Goal: Task Accomplishment & Management: Use online tool/utility

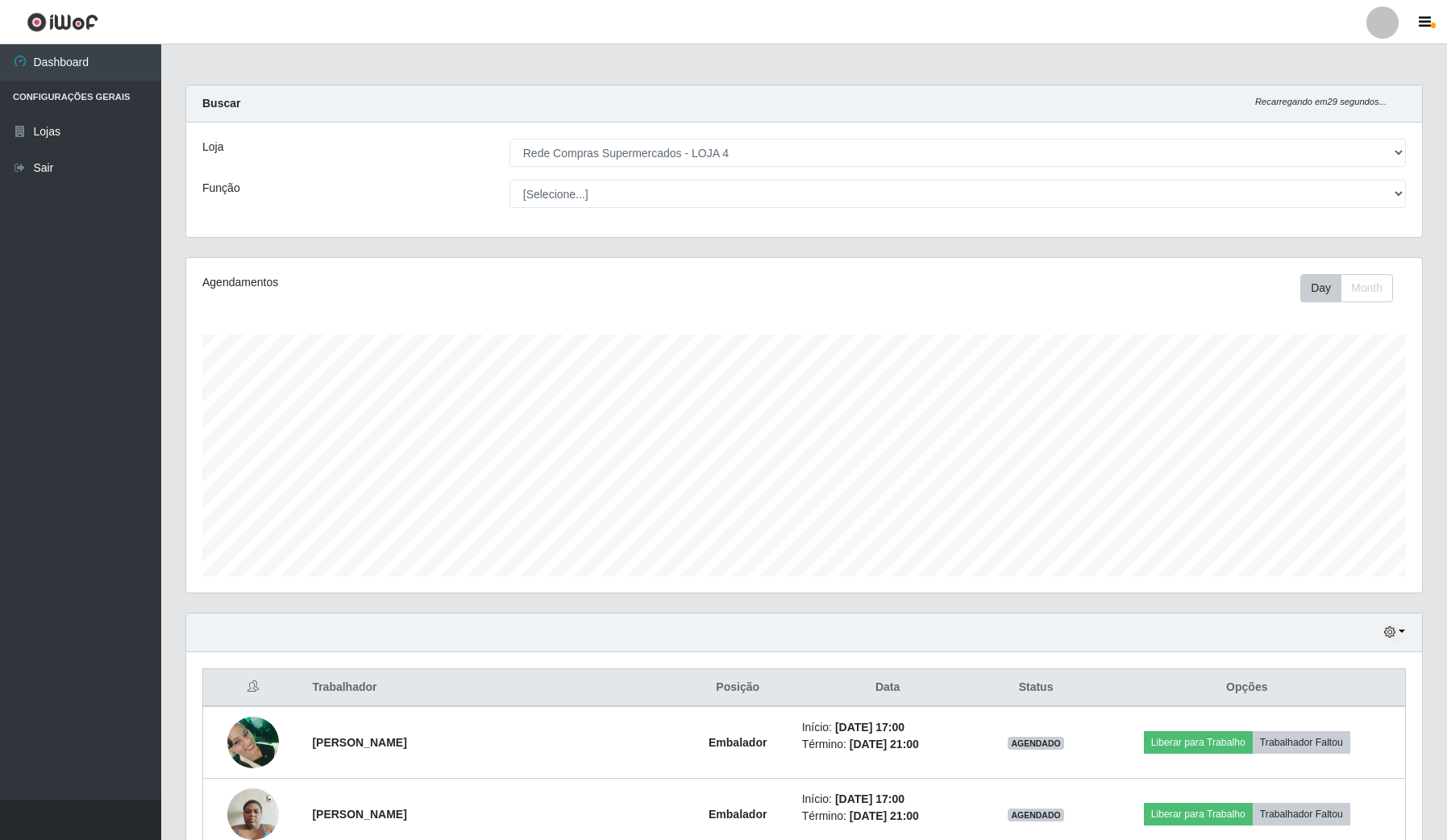
select select "159"
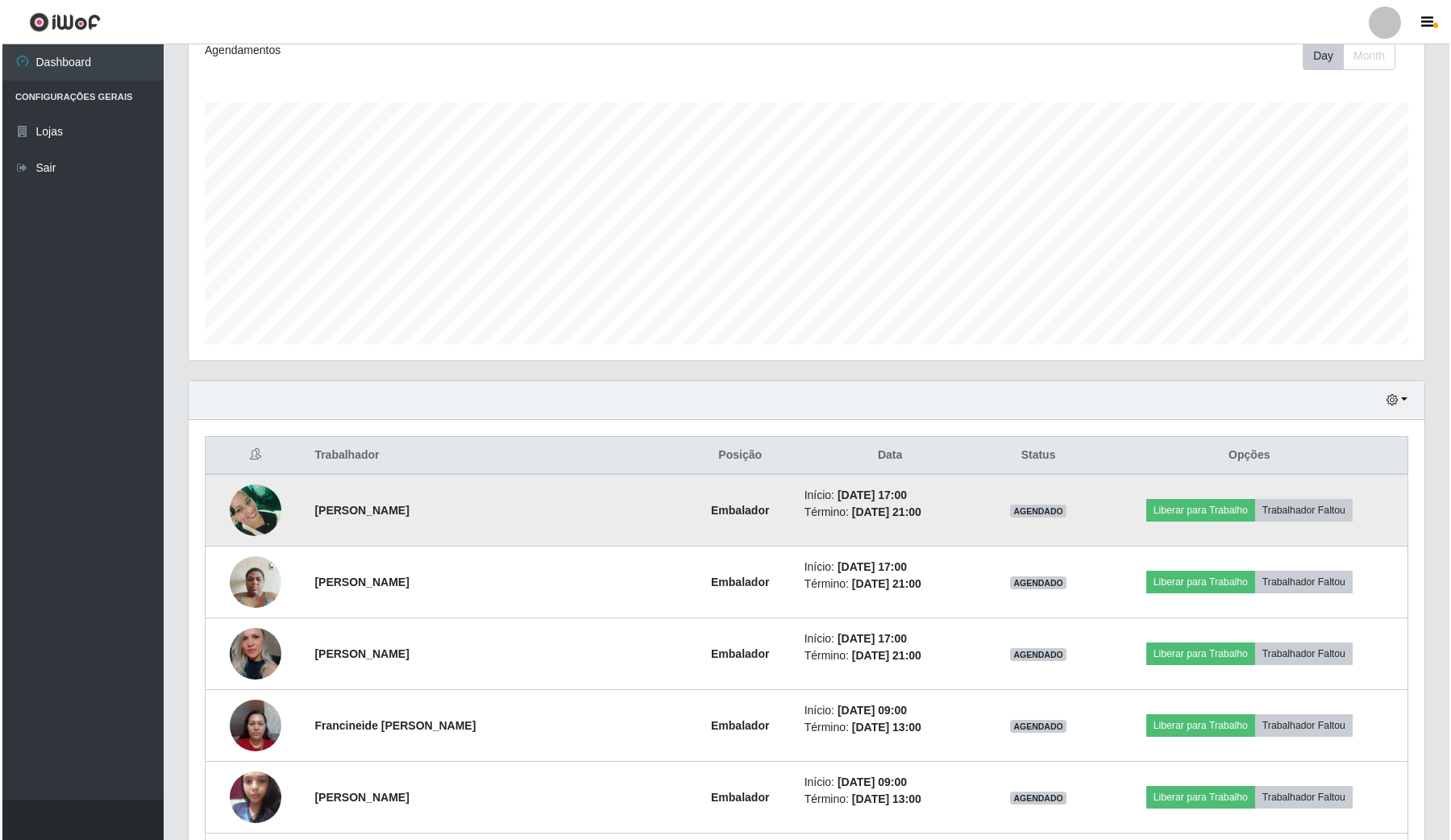
scroll to position [335, 1235]
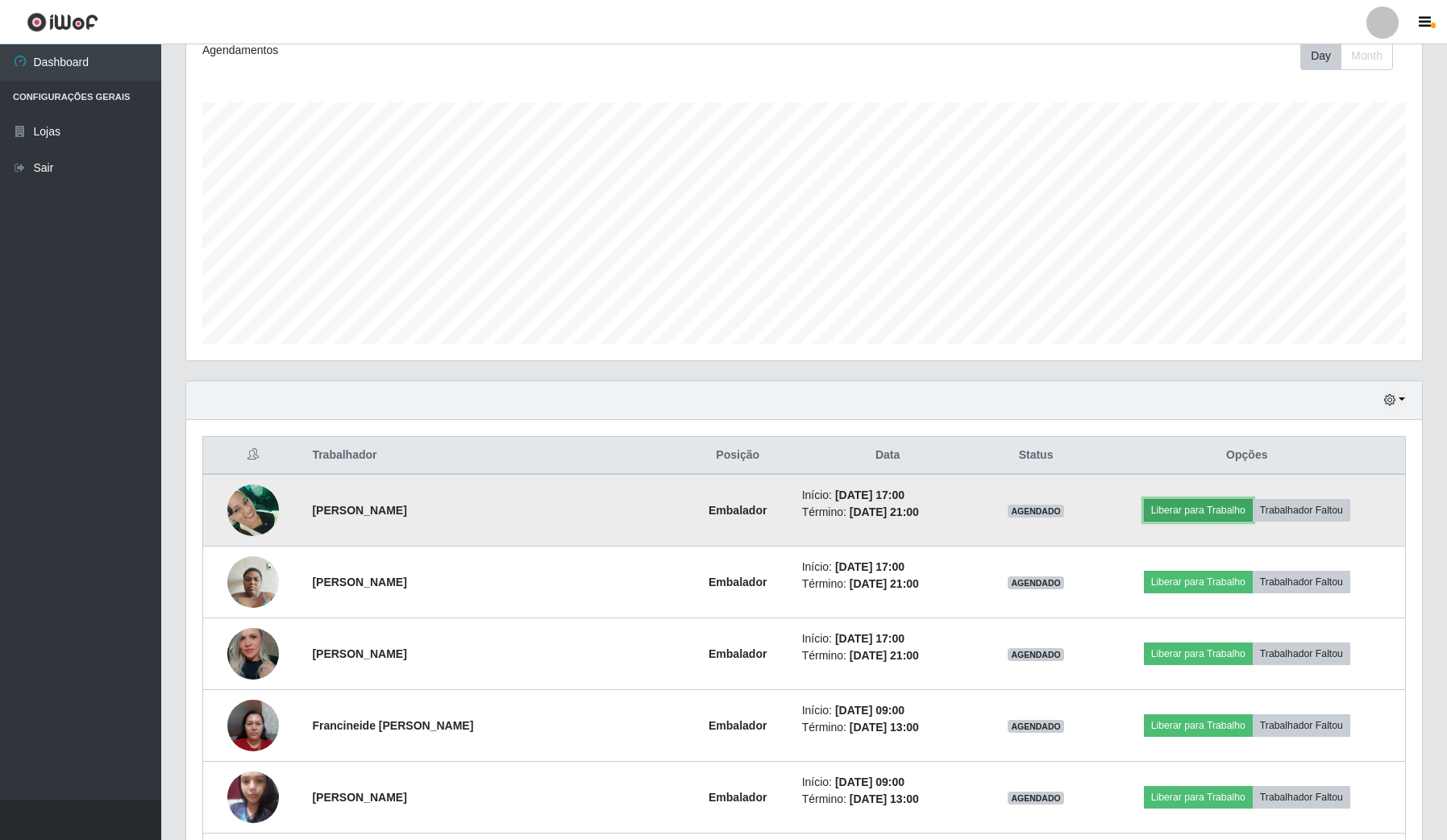
click at [1205, 504] on button "Liberar para Trabalho" at bounding box center [1198, 510] width 108 height 23
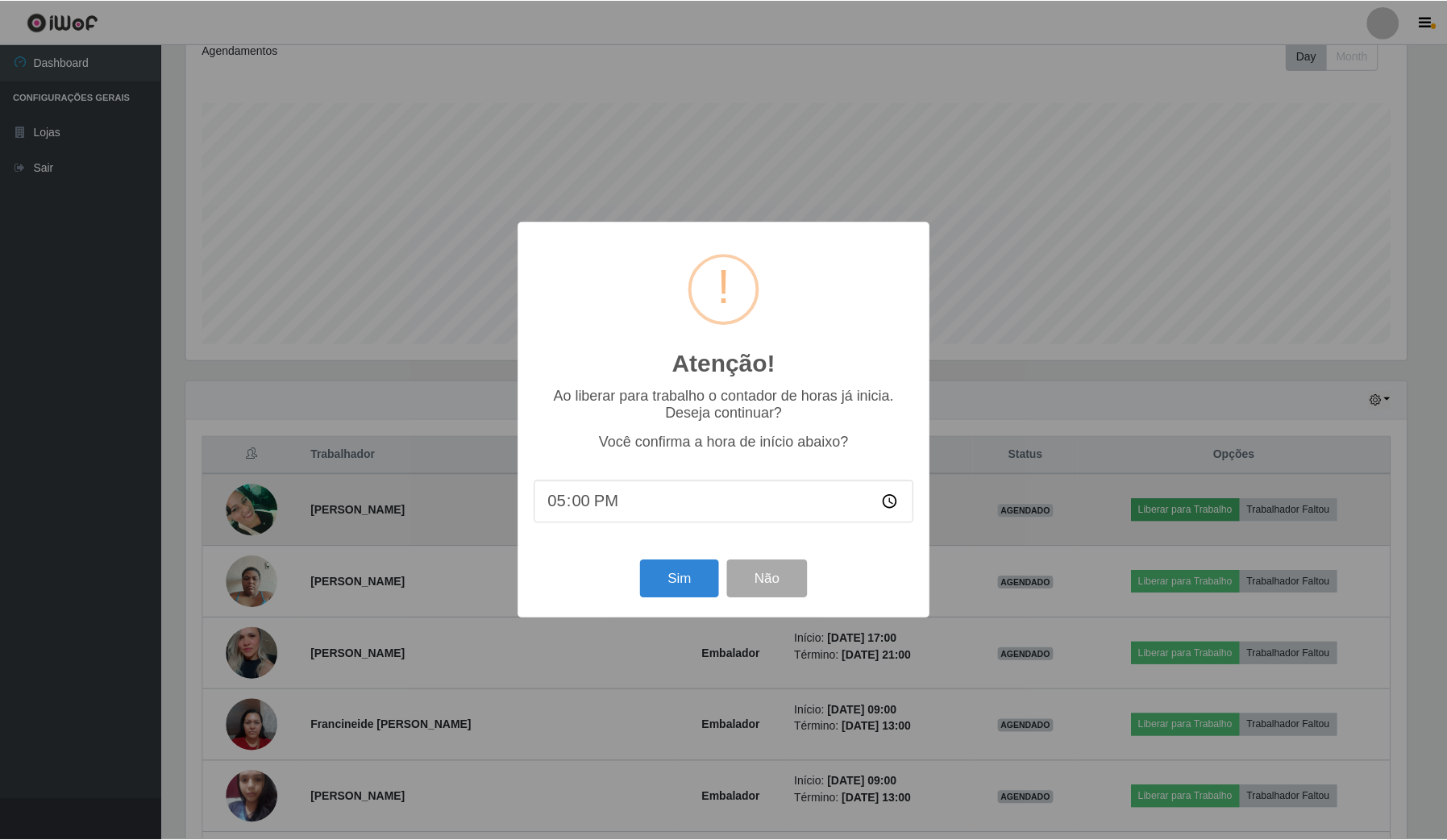
scroll to position [335, 1223]
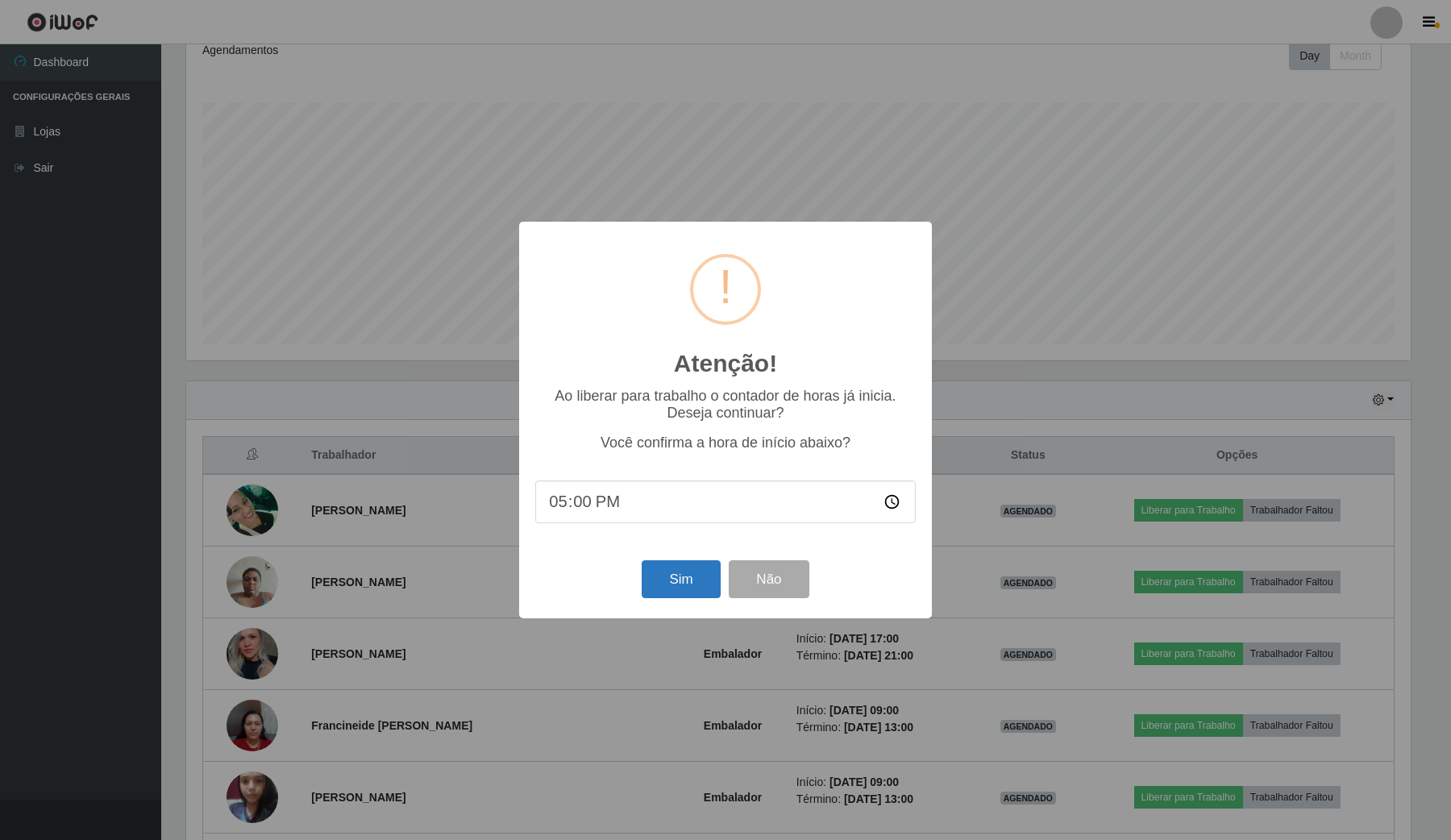
click at [685, 561] on div "Atenção! × Ao liberar para trabalho o contador de horas já inicia. Deseja conti…" at bounding box center [725, 420] width 412 height 397
click at [685, 565] on button "Sim" at bounding box center [681, 578] width 78 height 38
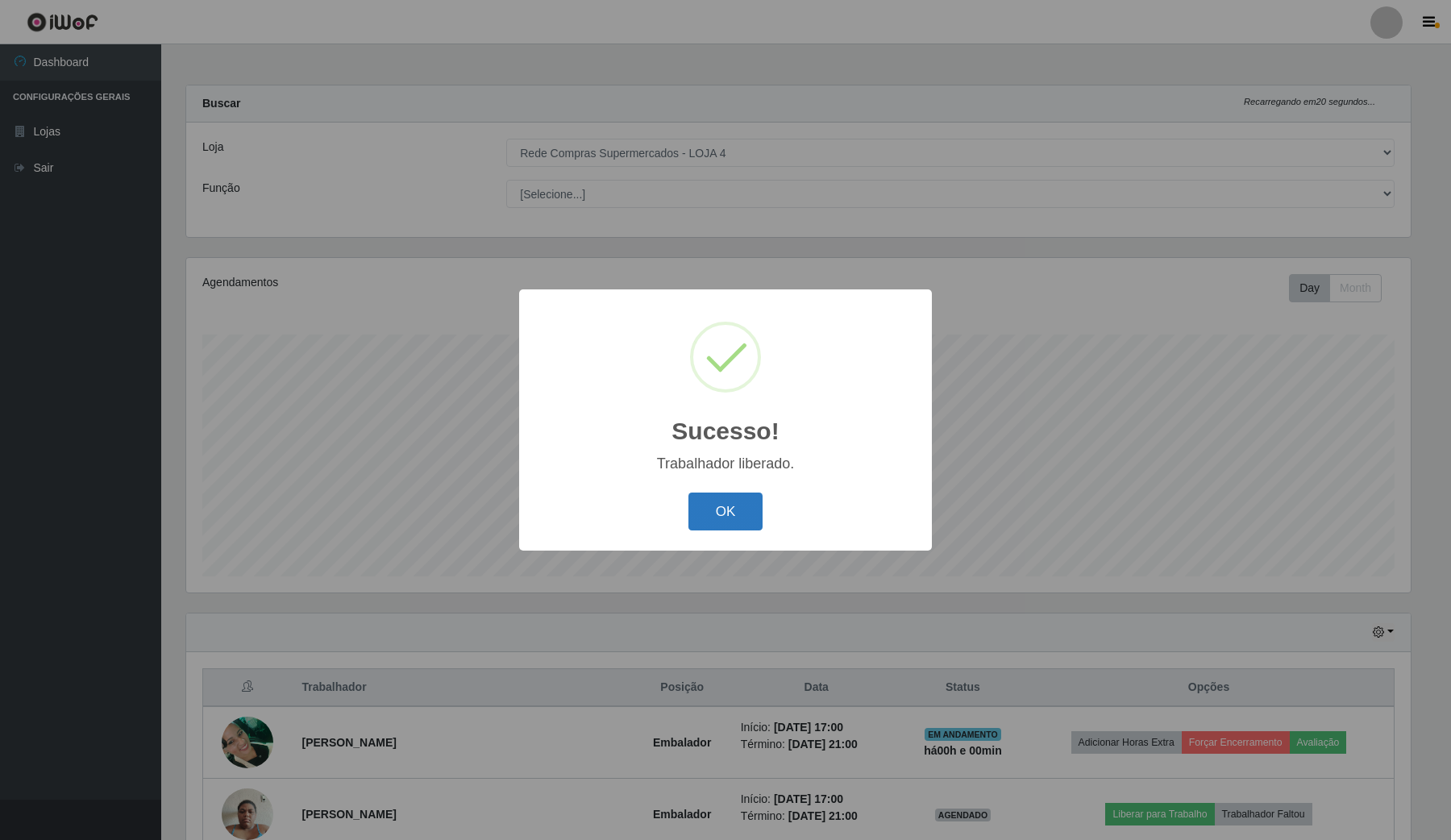
click at [739, 502] on button "OK" at bounding box center [726, 510] width 75 height 38
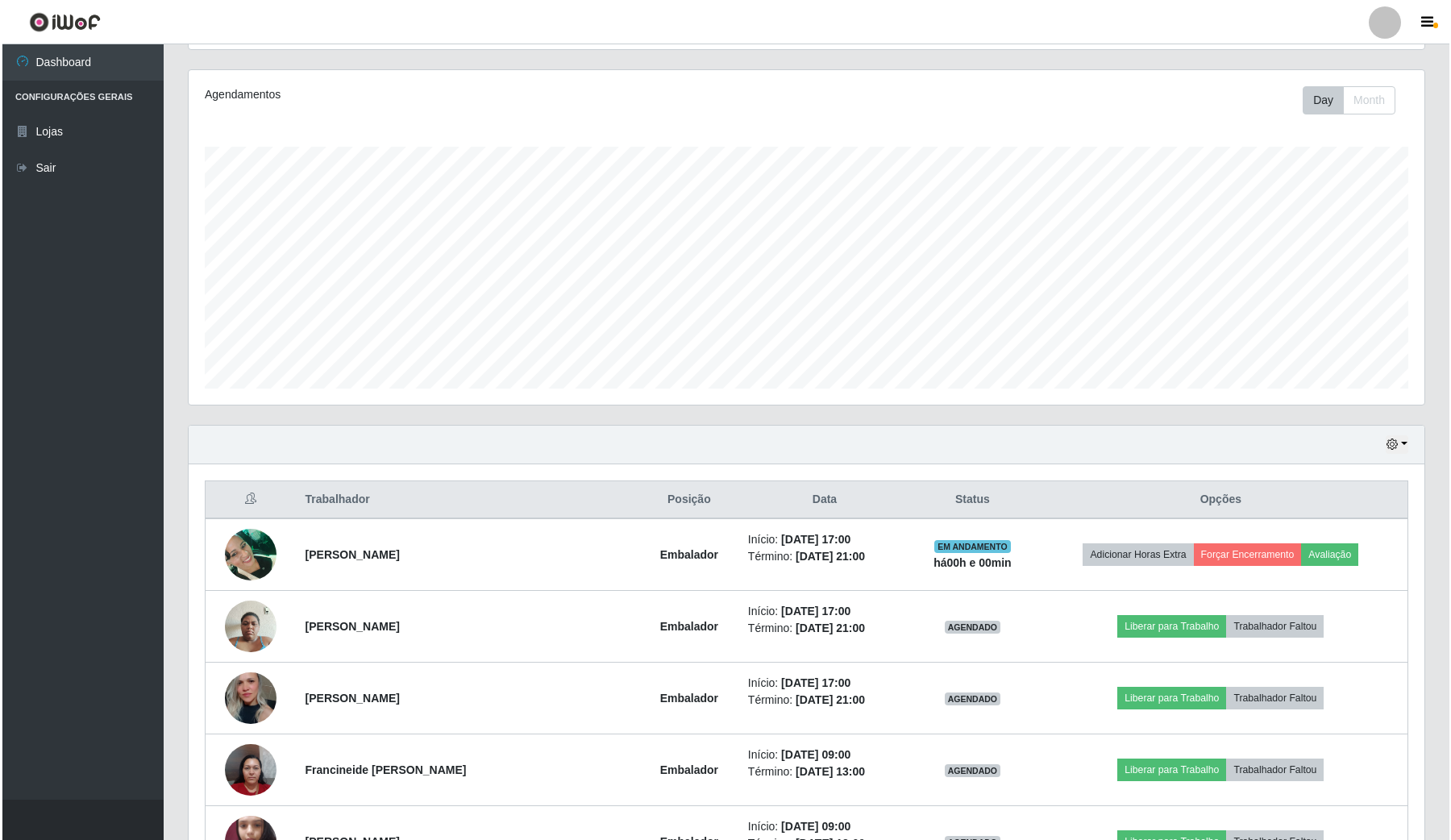
scroll to position [201, 0]
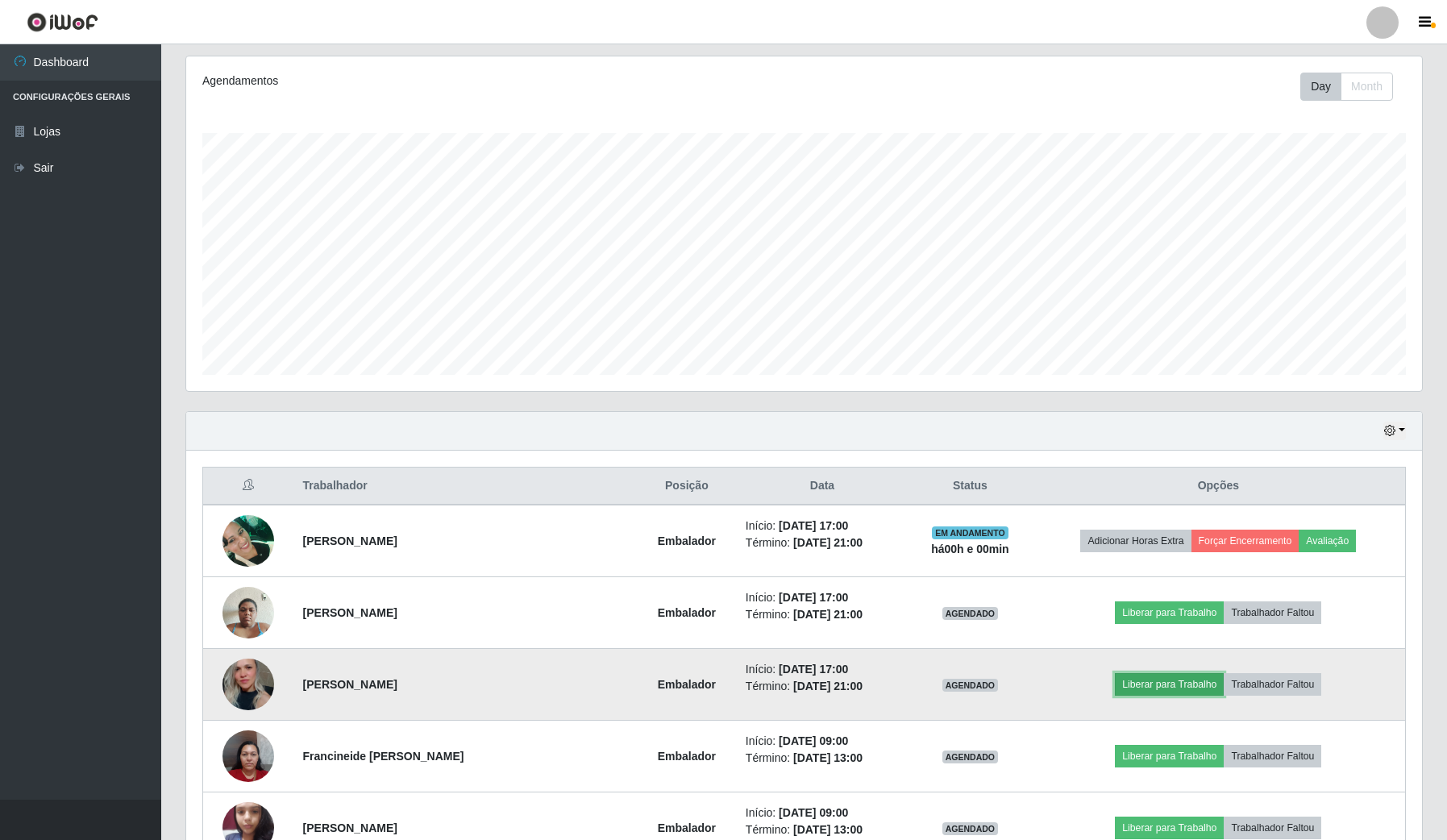
click at [1169, 679] on button "Liberar para Trabalho" at bounding box center [1169, 684] width 108 height 23
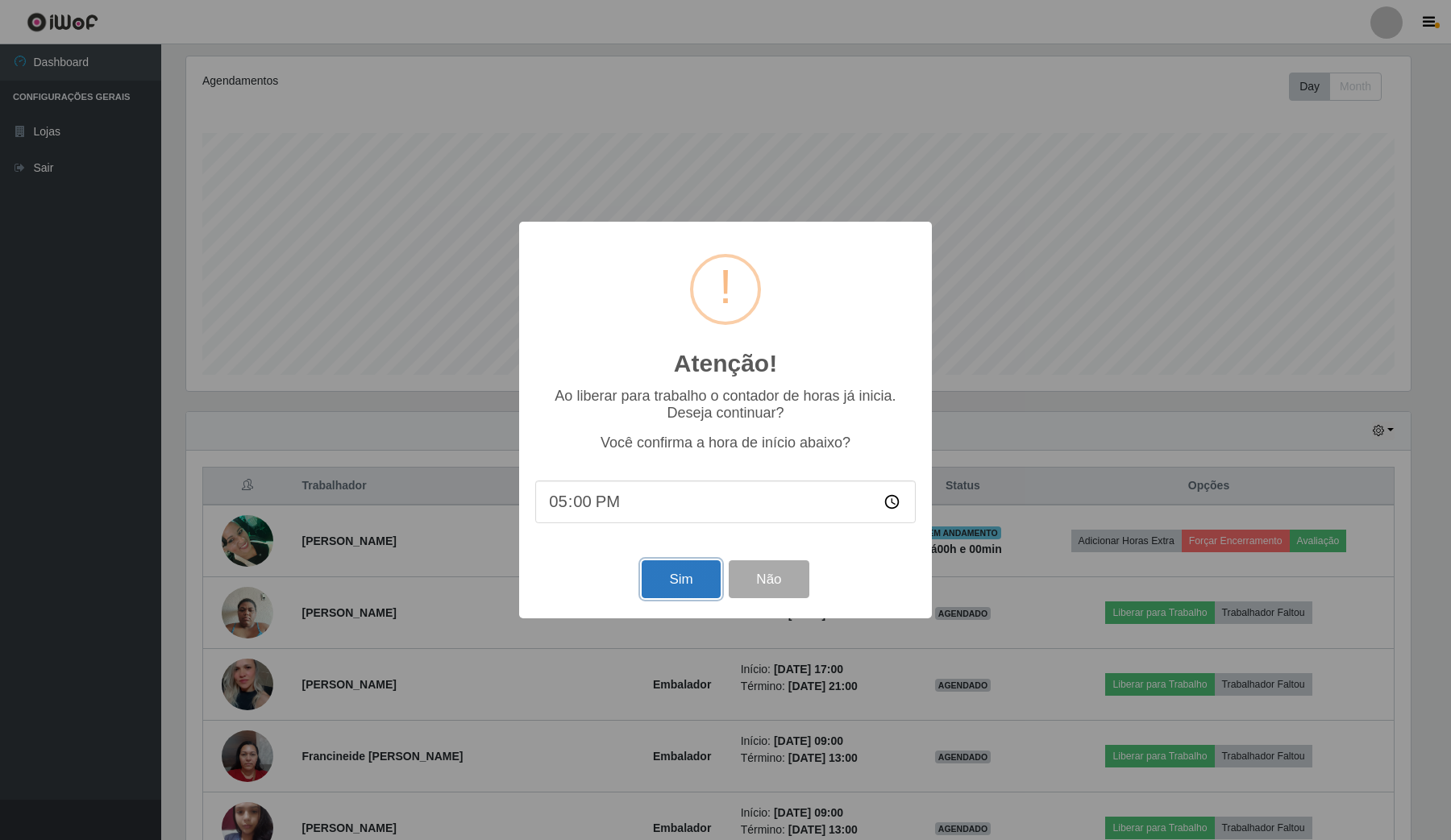
click at [688, 585] on button "Sim" at bounding box center [681, 578] width 78 height 38
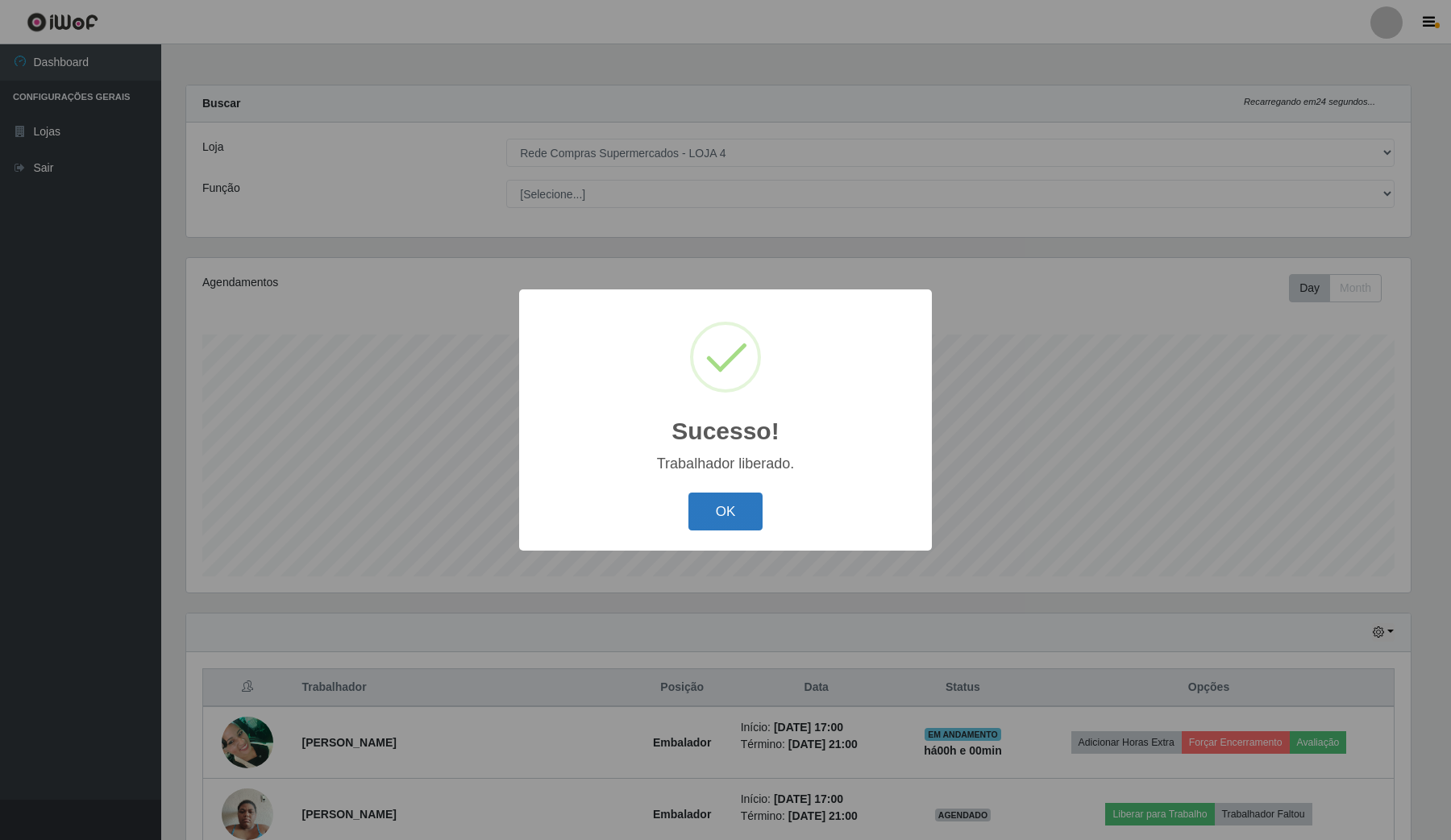
click at [734, 509] on button "OK" at bounding box center [726, 510] width 75 height 38
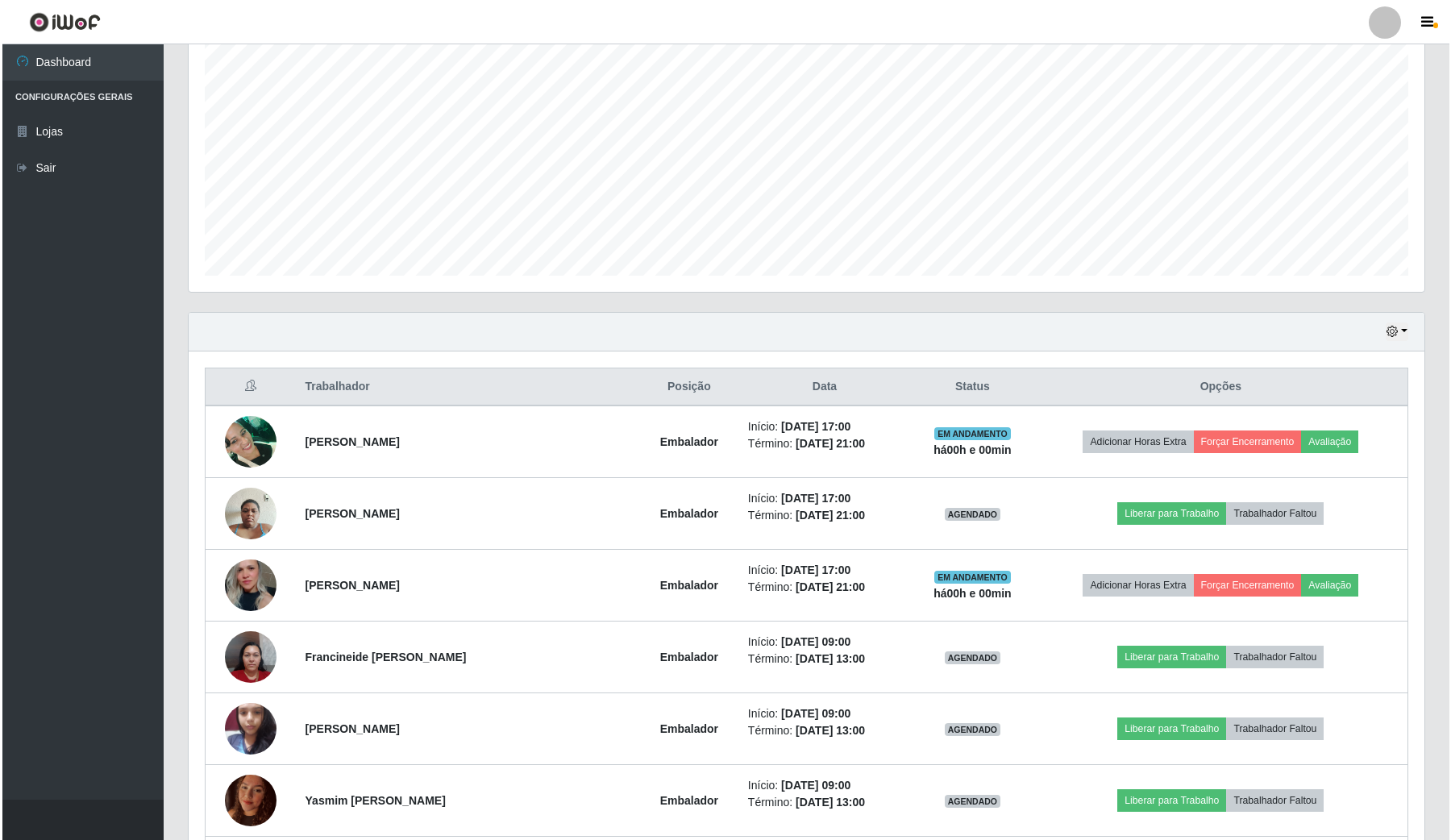
scroll to position [302, 0]
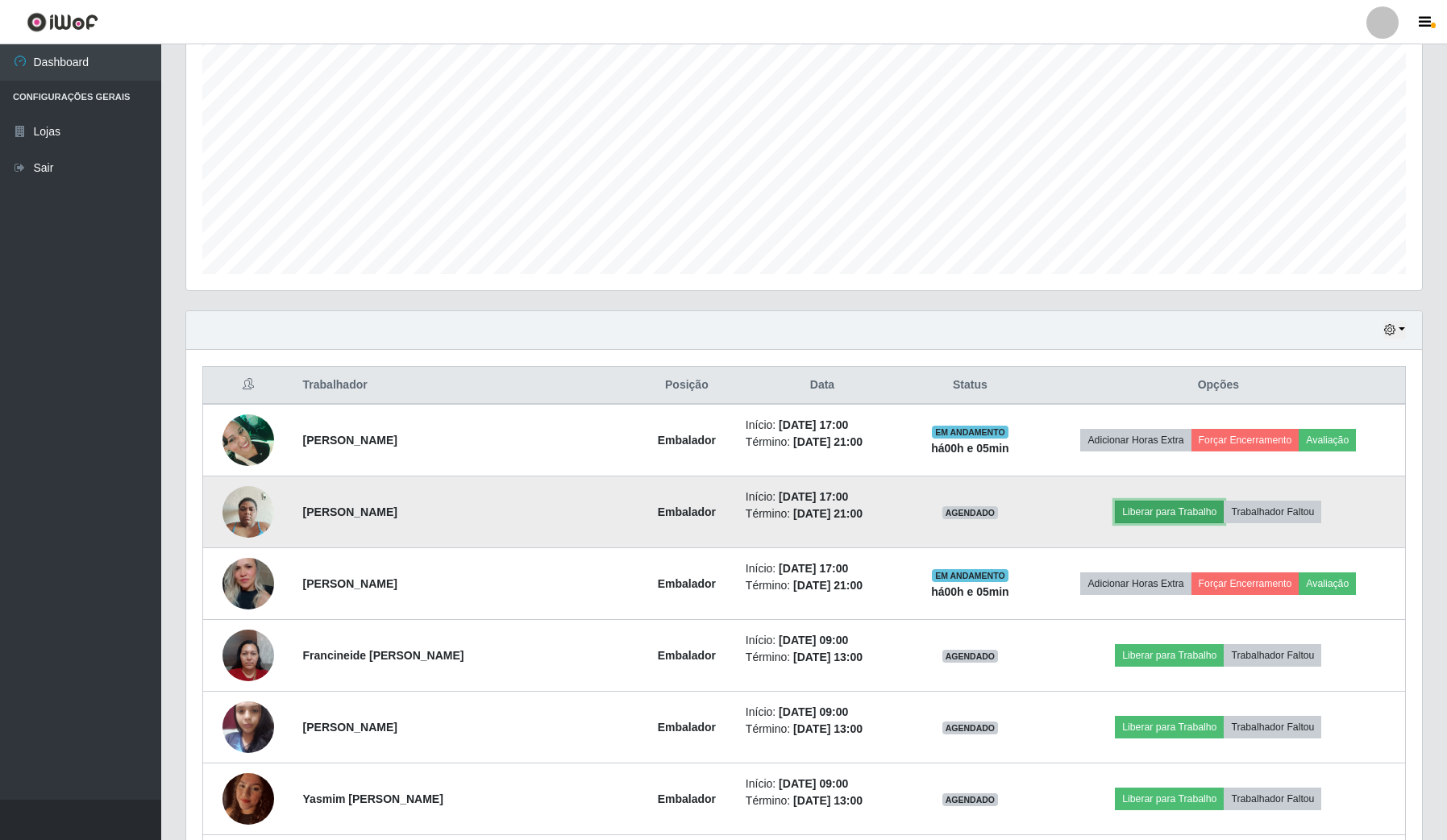
click at [1145, 518] on button "Liberar para Trabalho" at bounding box center [1169, 511] width 108 height 23
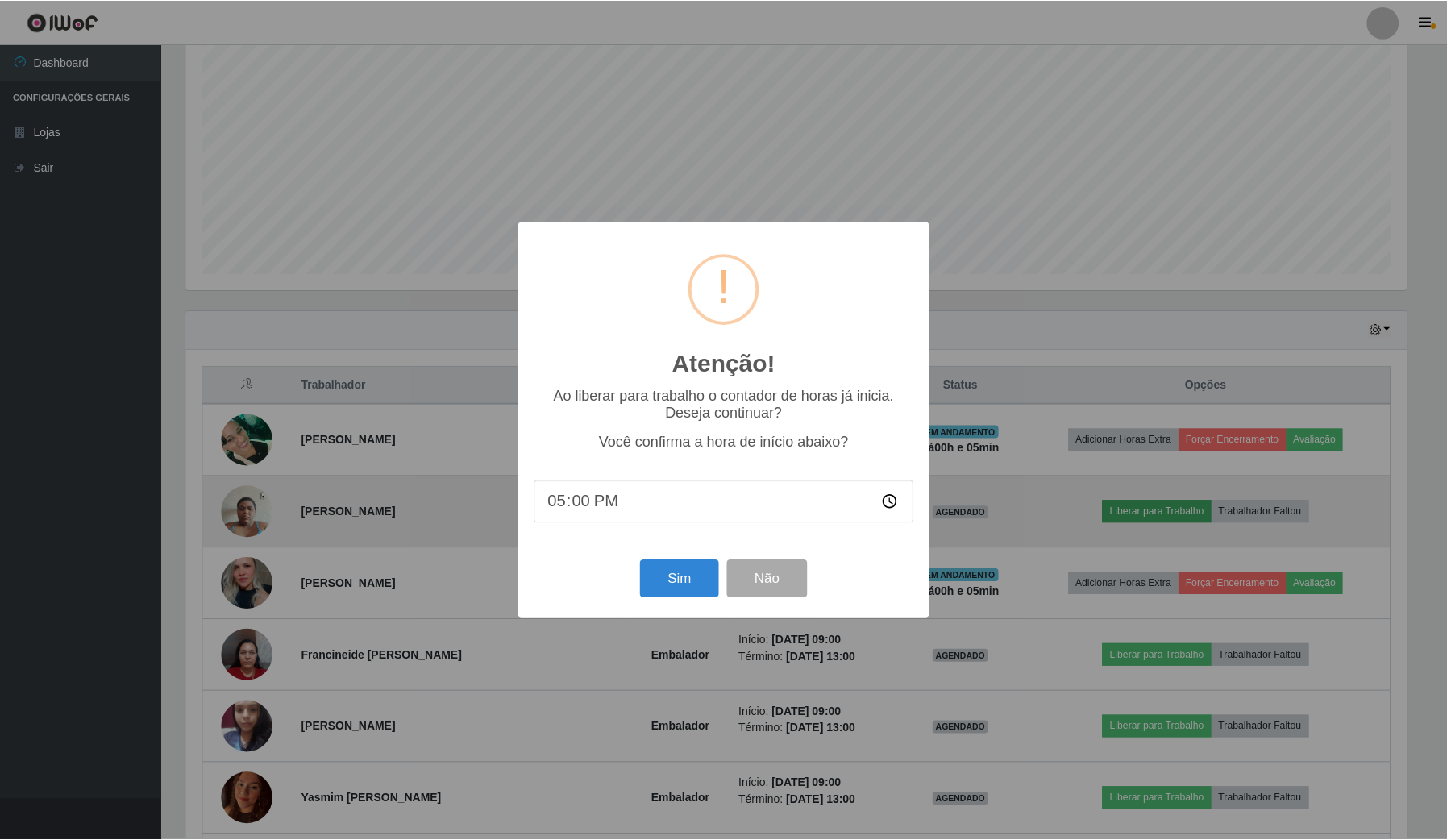
scroll to position [335, 1223]
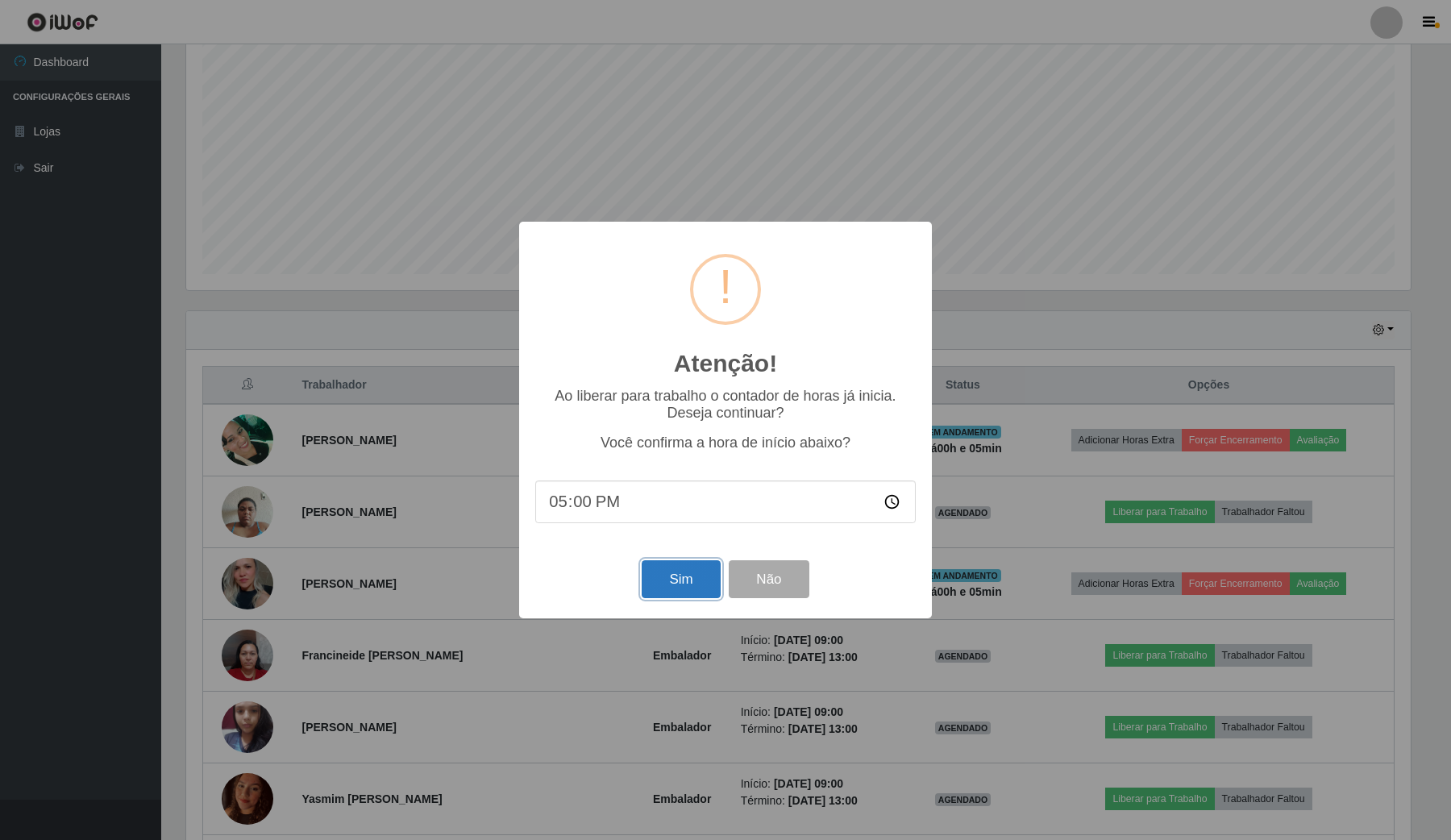
click at [654, 570] on button "Sim" at bounding box center [681, 578] width 78 height 38
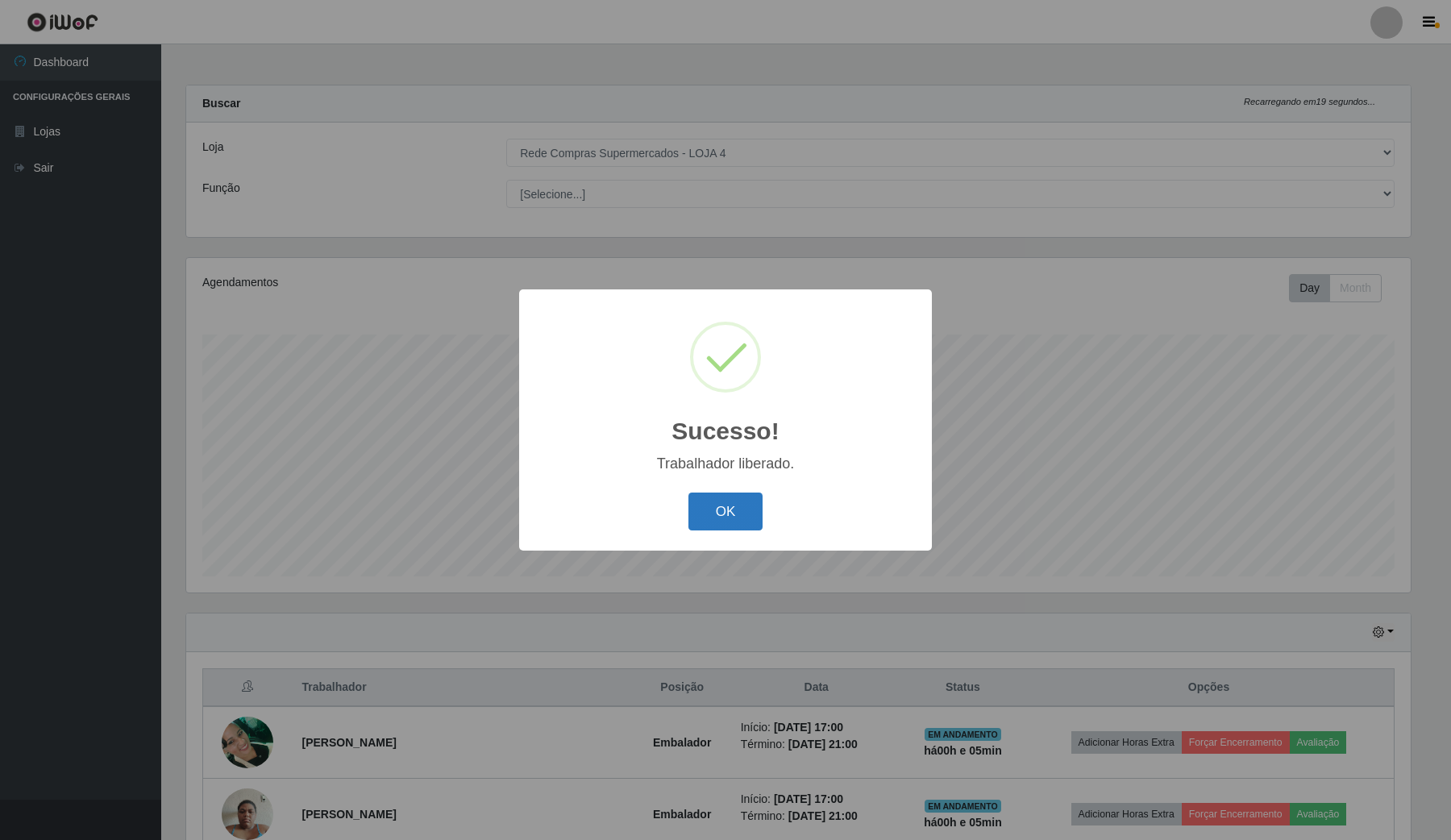
click at [698, 521] on button "OK" at bounding box center [726, 510] width 75 height 38
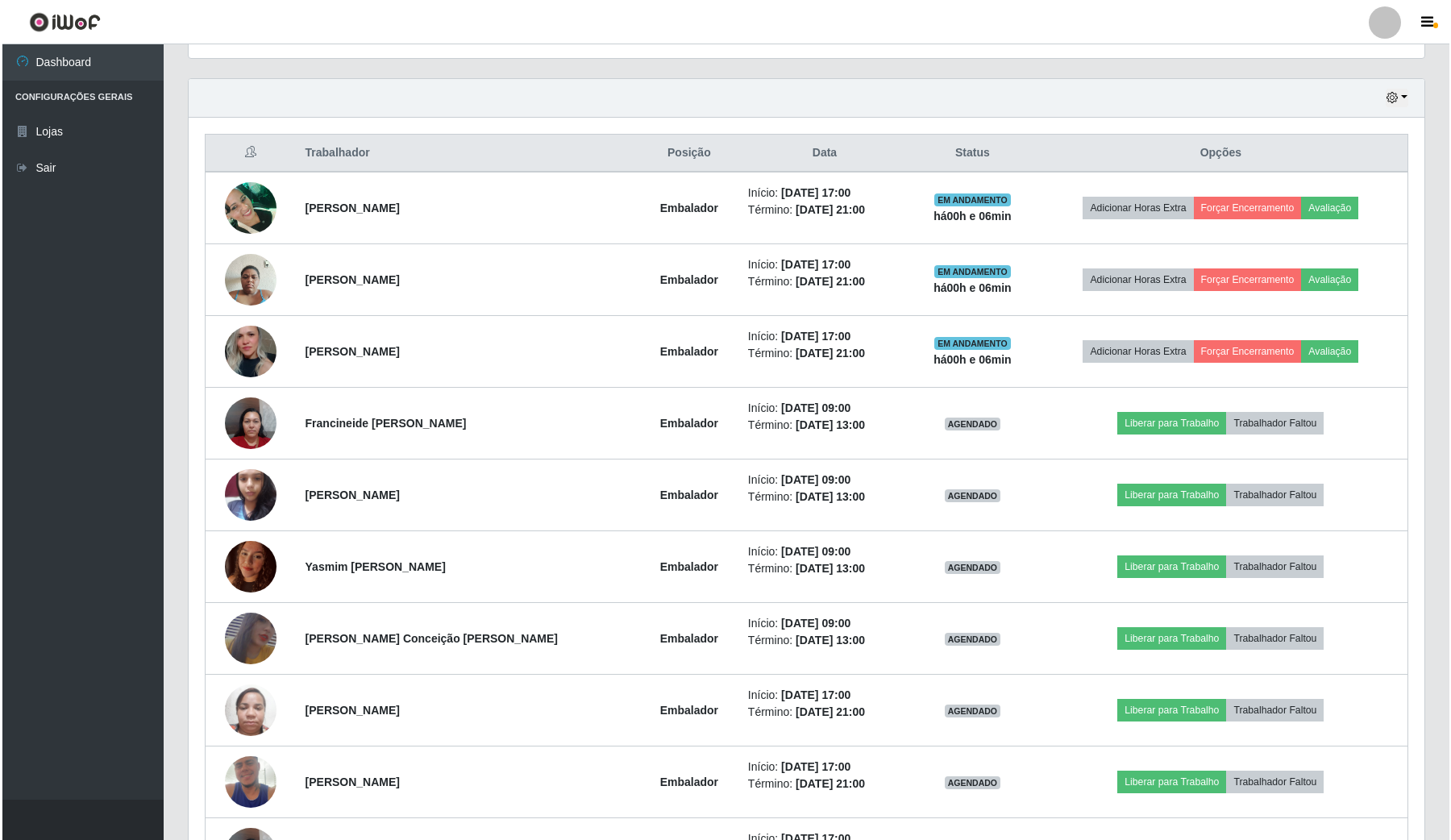
scroll to position [0, 0]
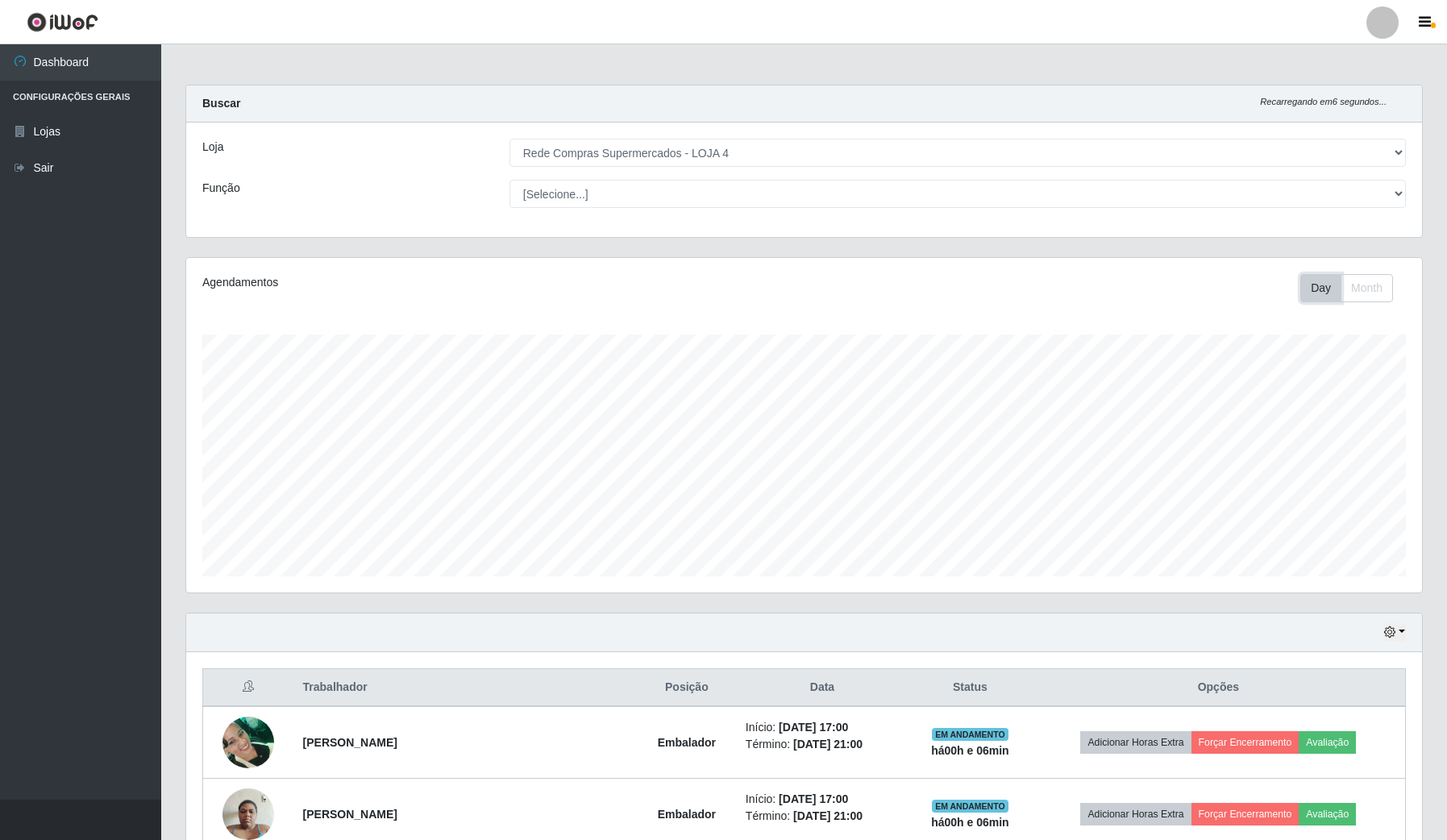
click at [1315, 278] on button "Day" at bounding box center [1320, 287] width 41 height 28
click at [1397, 633] on button "button" at bounding box center [1394, 633] width 23 height 18
click at [1329, 666] on button "Hoje" at bounding box center [1340, 661] width 128 height 34
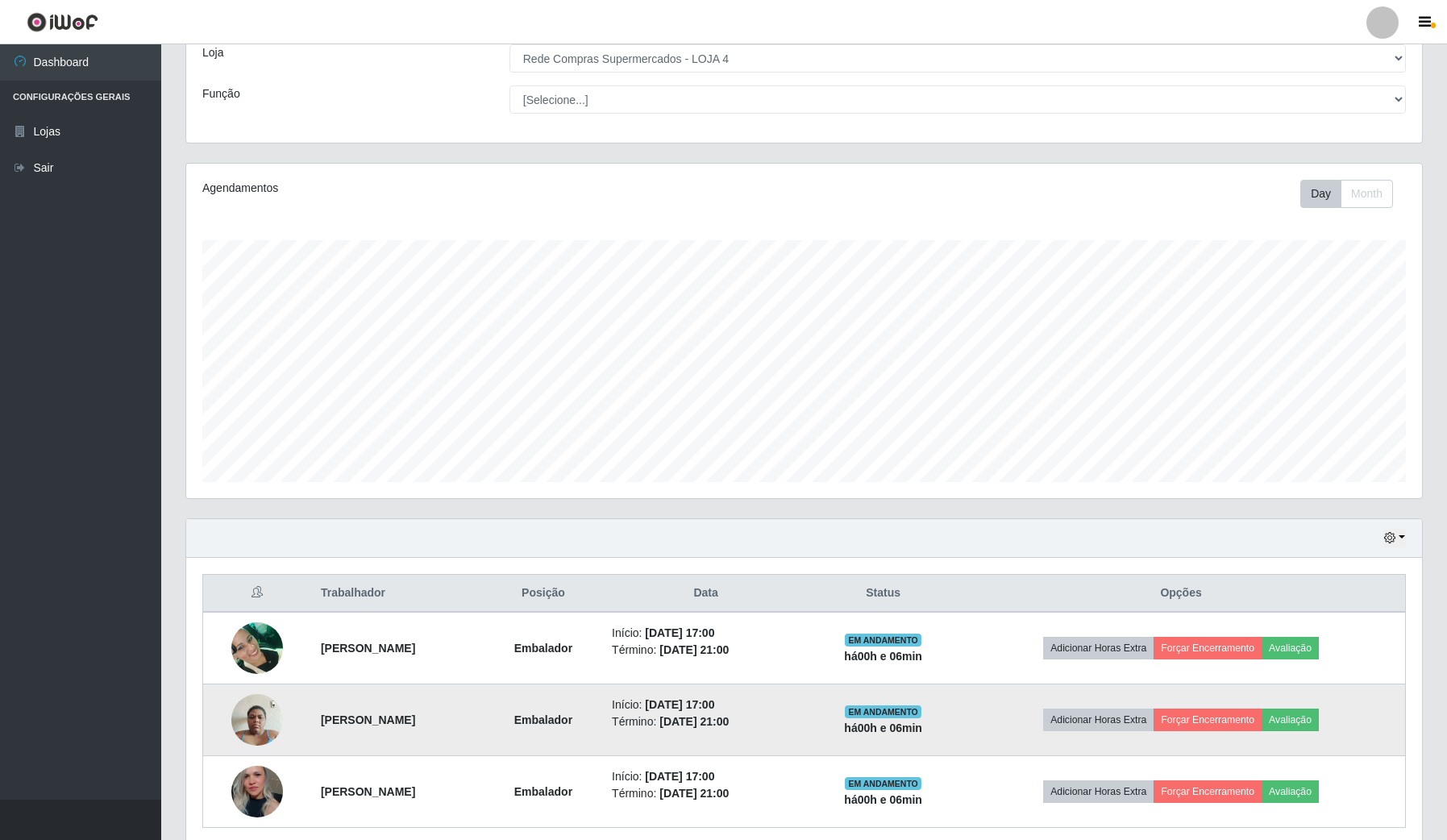
scroll to position [162, 0]
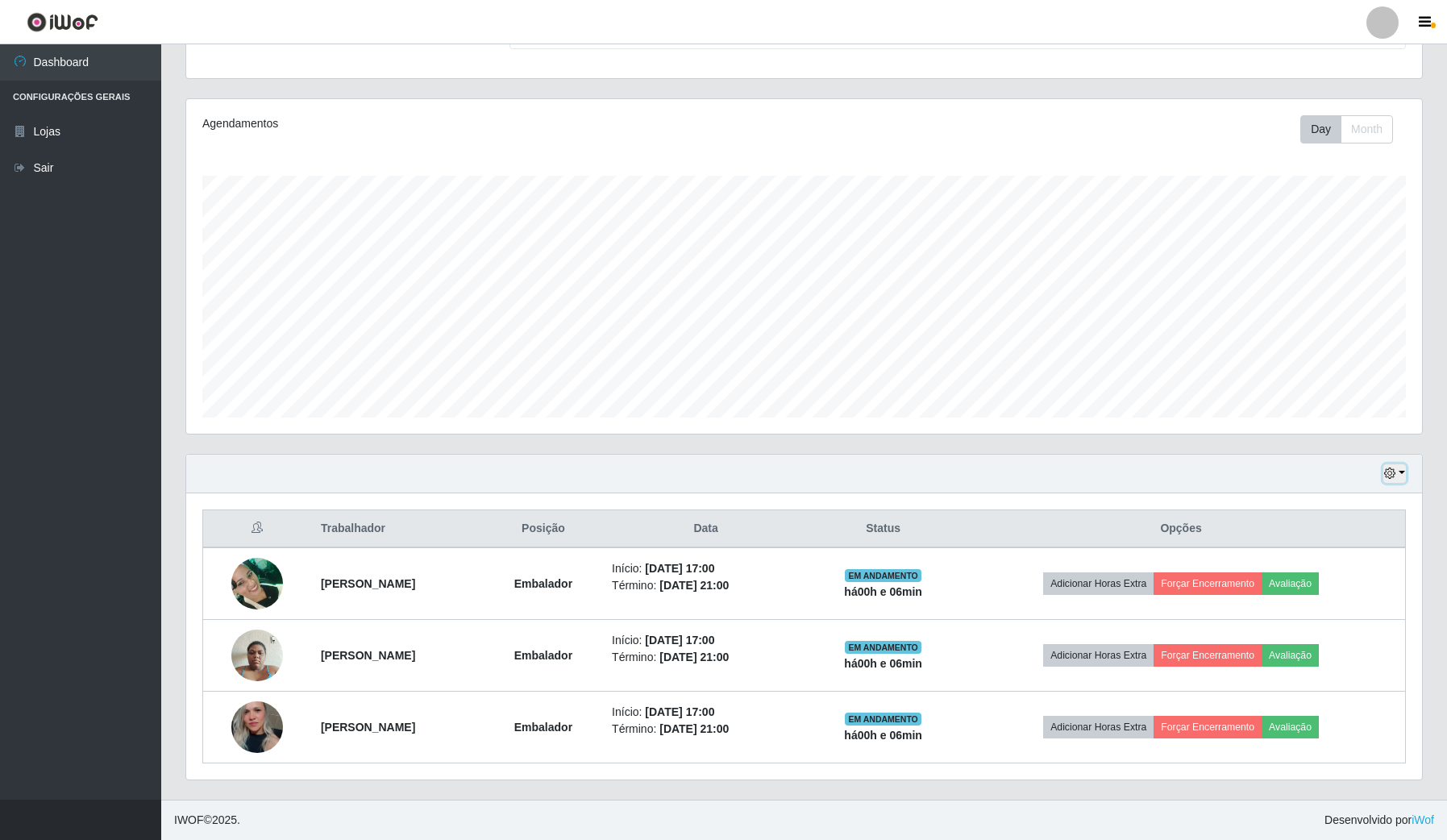
click at [1386, 467] on icon "button" at bounding box center [1389, 473] width 11 height 11
click at [1338, 562] on button "3 dias" at bounding box center [1340, 570] width 128 height 34
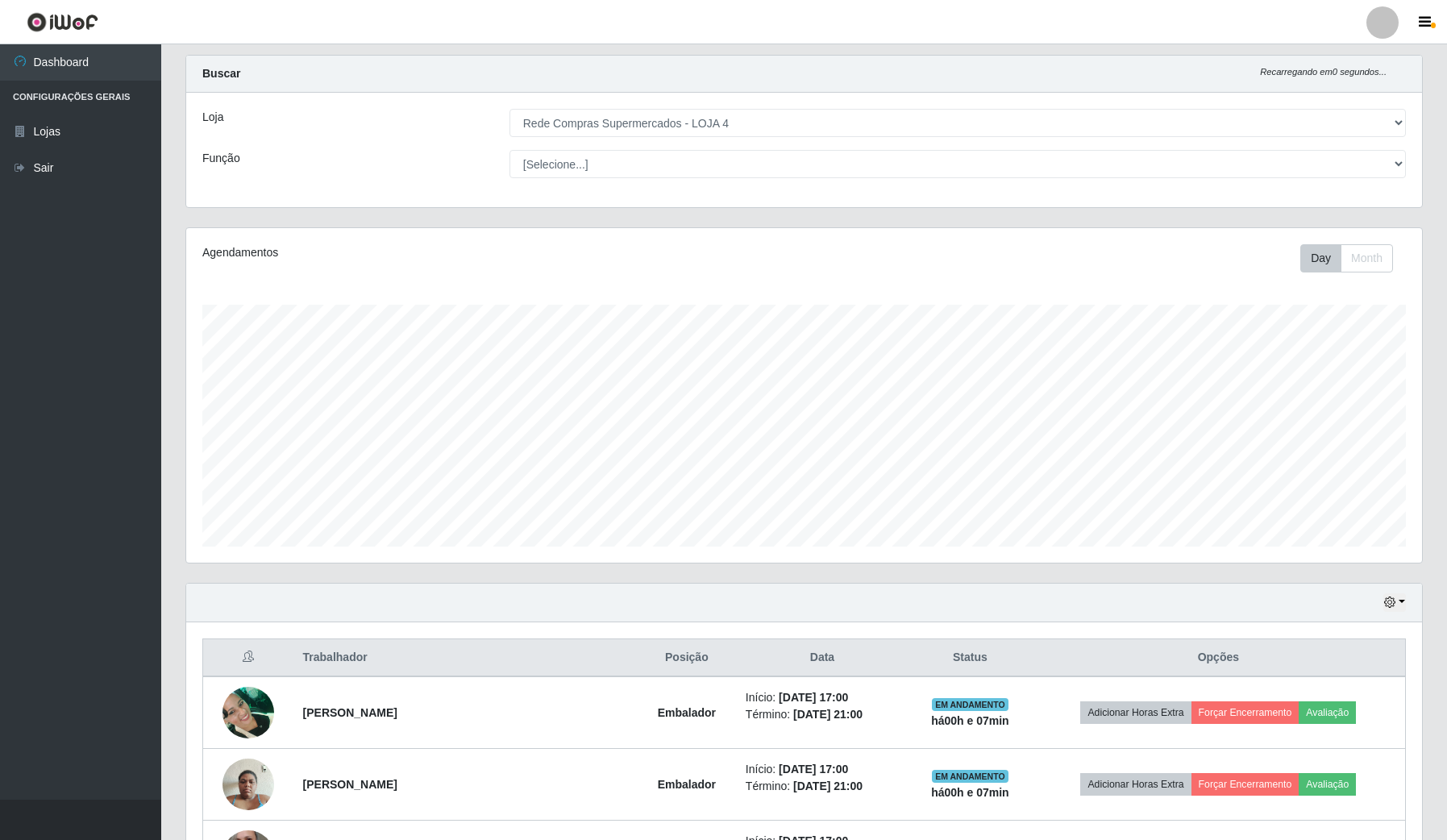
scroll to position [0, 0]
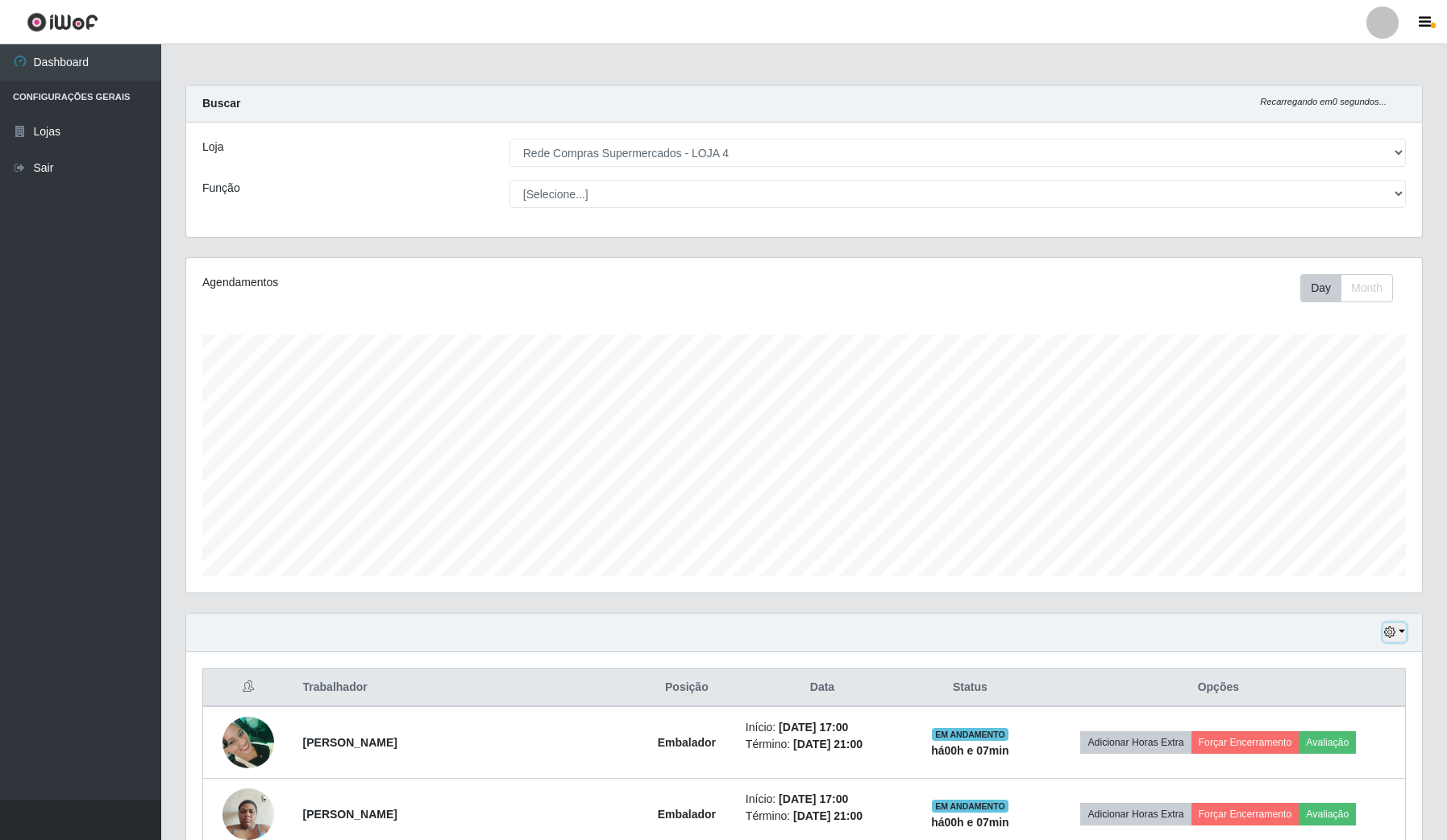
click at [1390, 630] on icon "button" at bounding box center [1389, 632] width 11 height 11
click at [1319, 666] on button "Hoje" at bounding box center [1340, 661] width 128 height 34
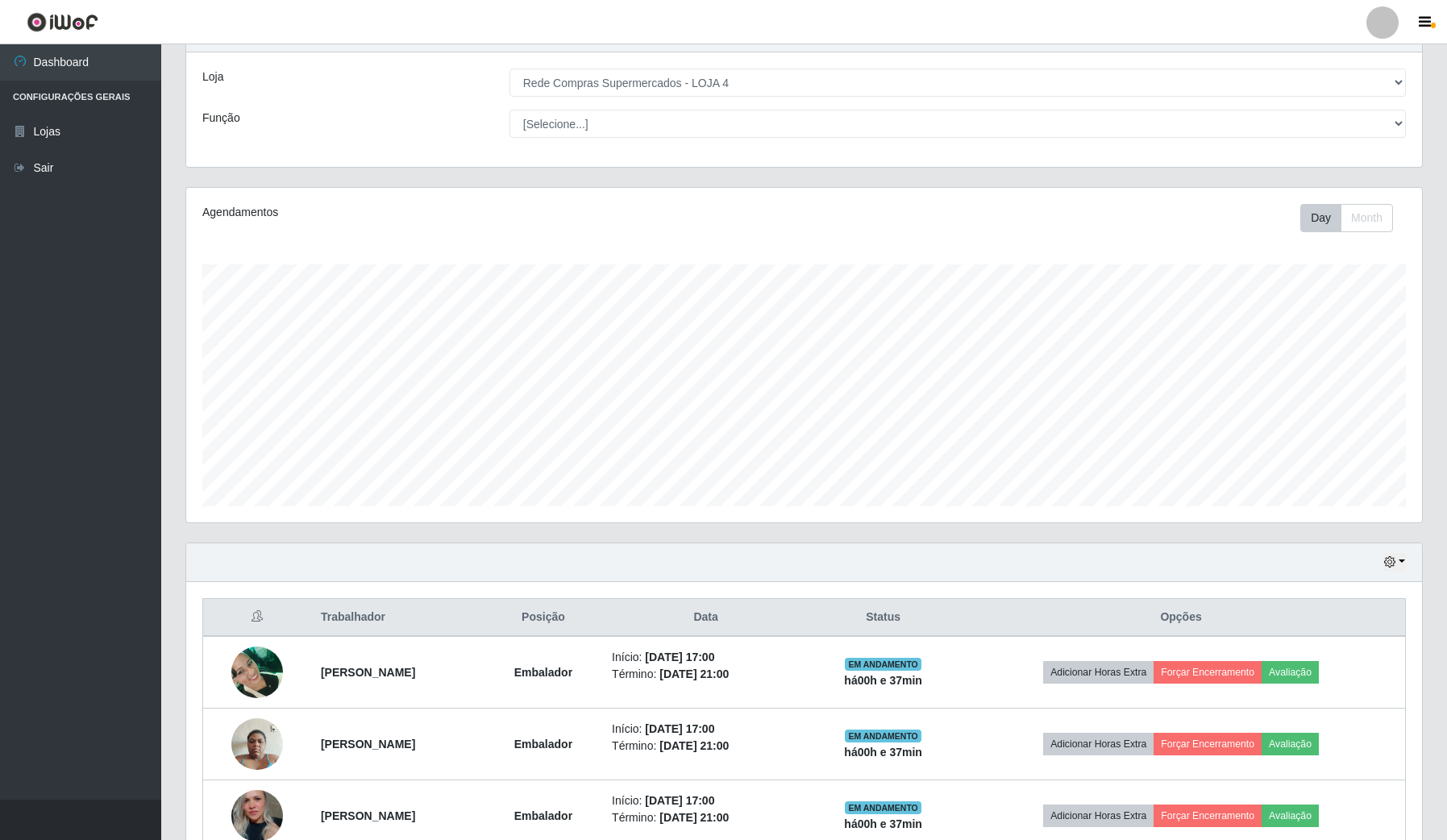
scroll to position [162, 0]
